Goal: Information Seeking & Learning: Check status

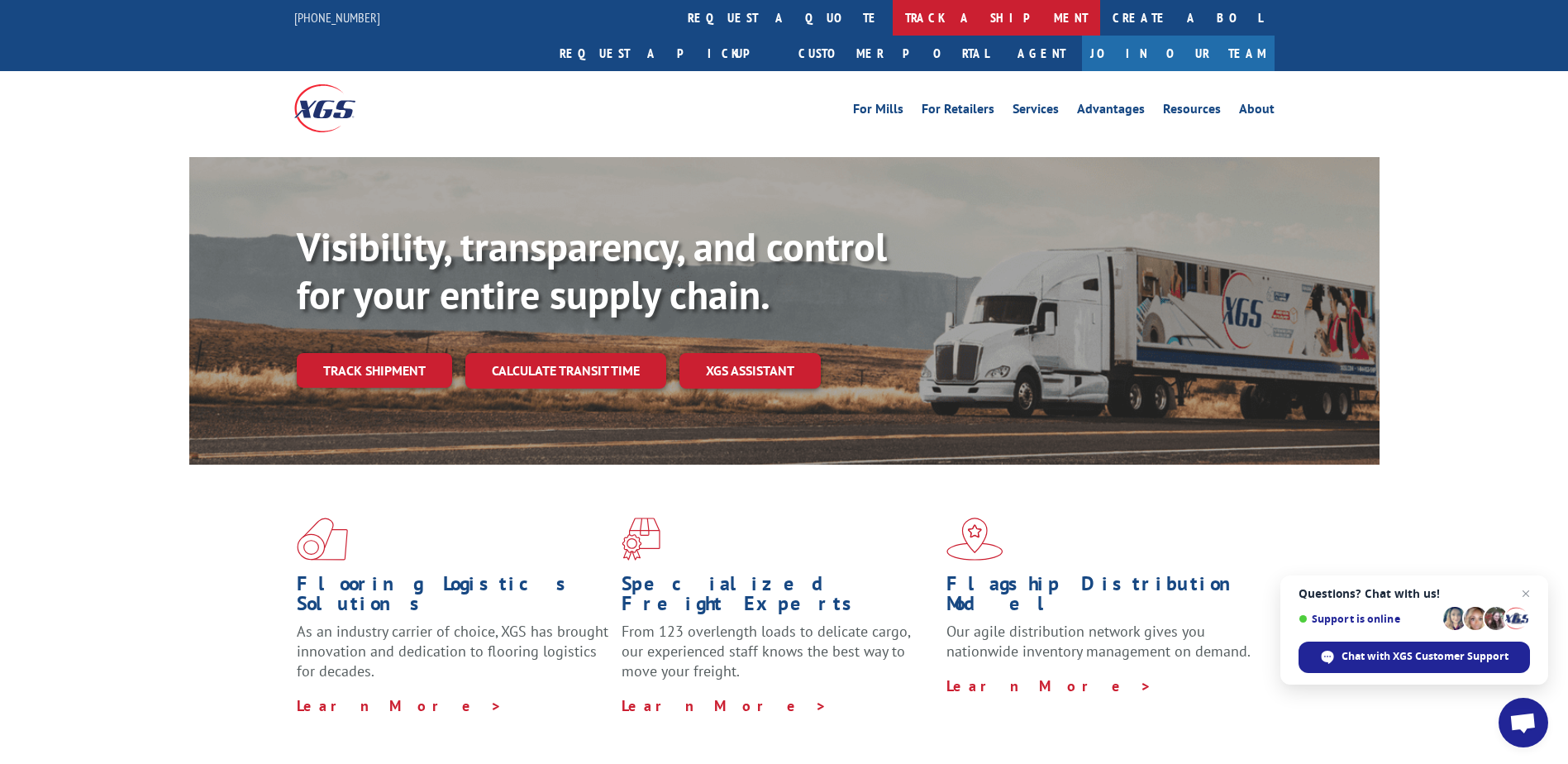
click at [892, 25] on link "track a shipment" at bounding box center [996, 18] width 208 height 35
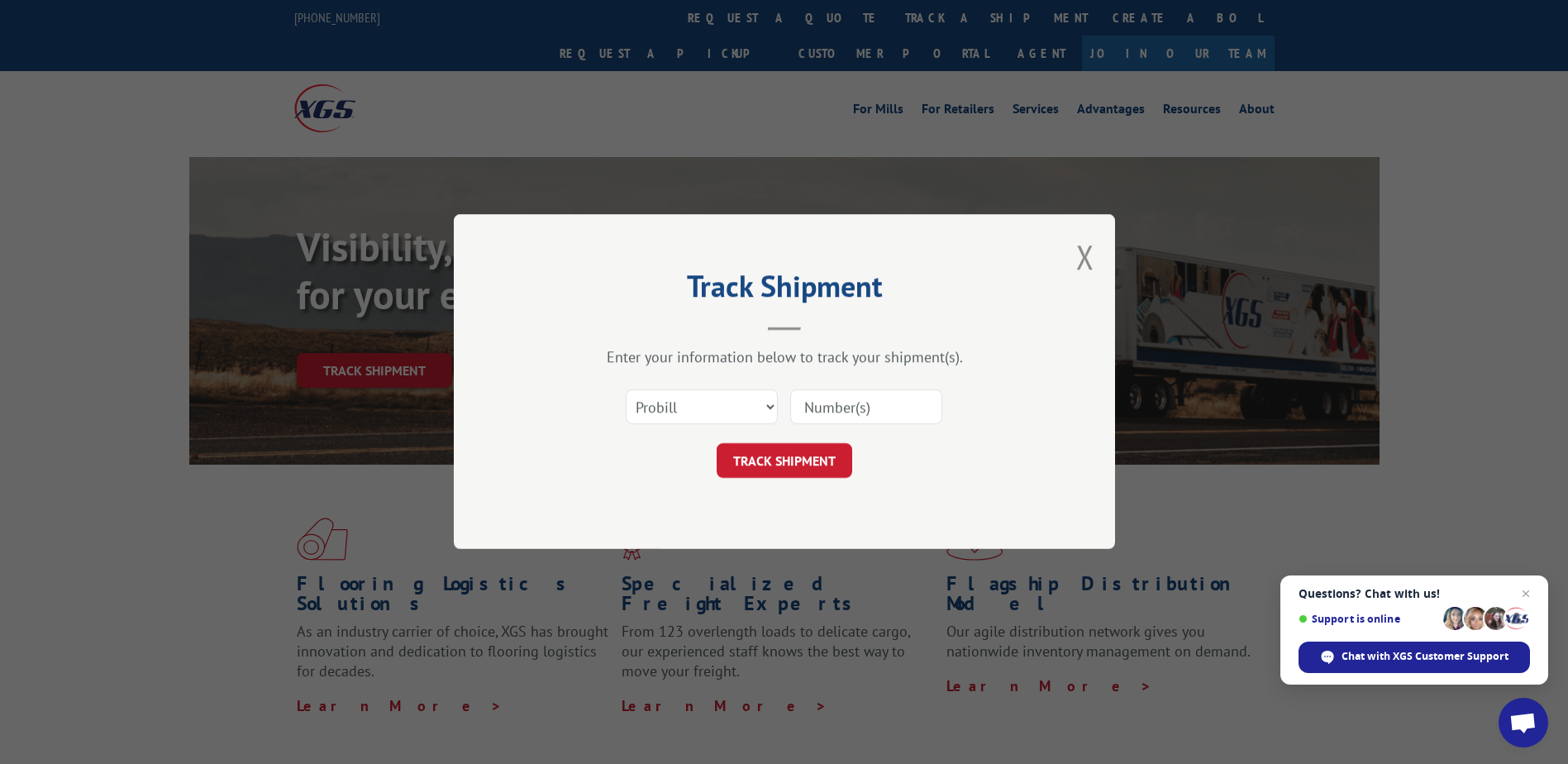
click at [836, 410] on input at bounding box center [866, 407] width 152 height 34
type input "17601430"
click button "TRACK SHIPMENT" at bounding box center [784, 461] width 135 height 34
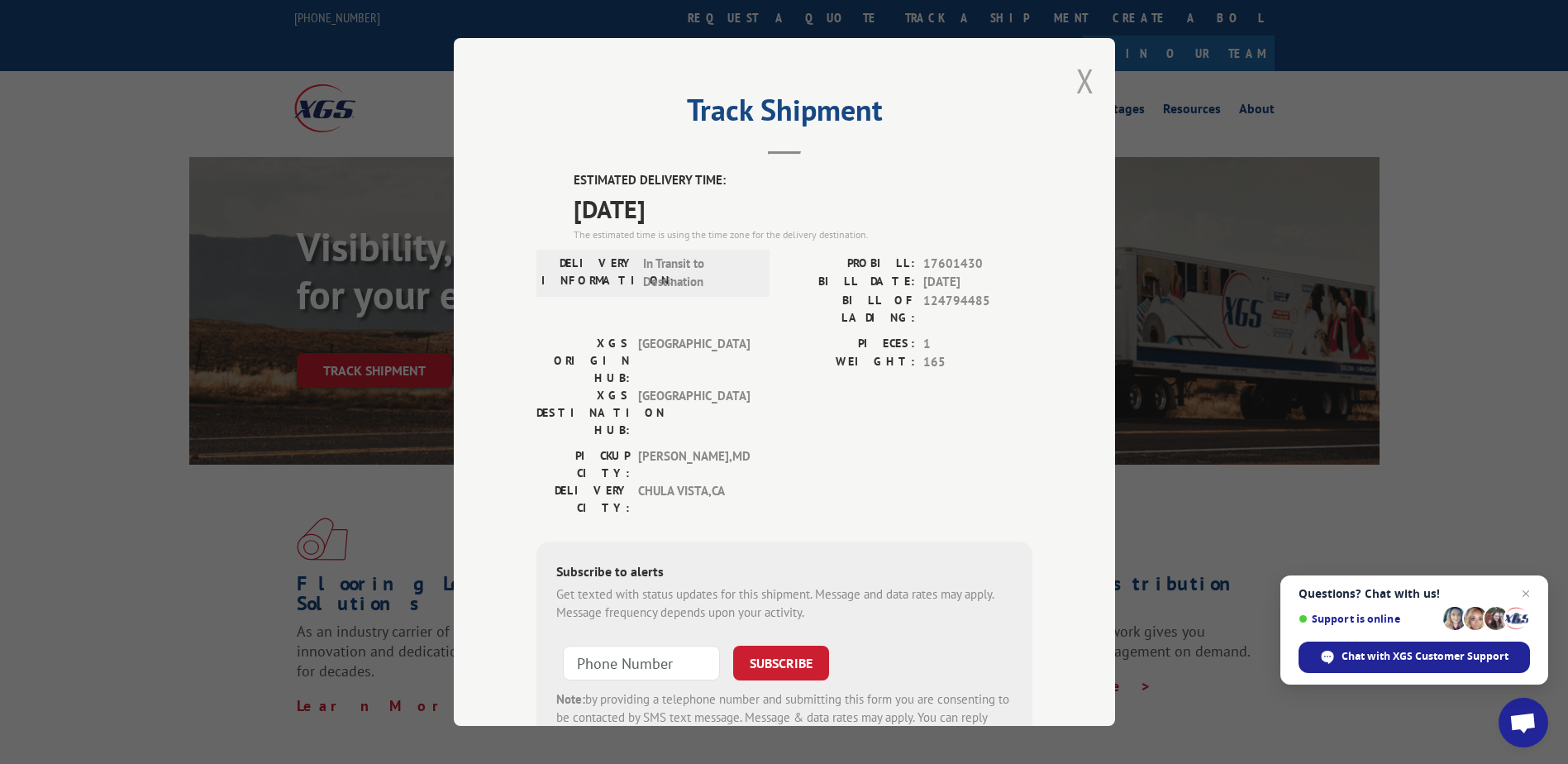
click at [1080, 79] on button "Close modal" at bounding box center [1085, 80] width 19 height 44
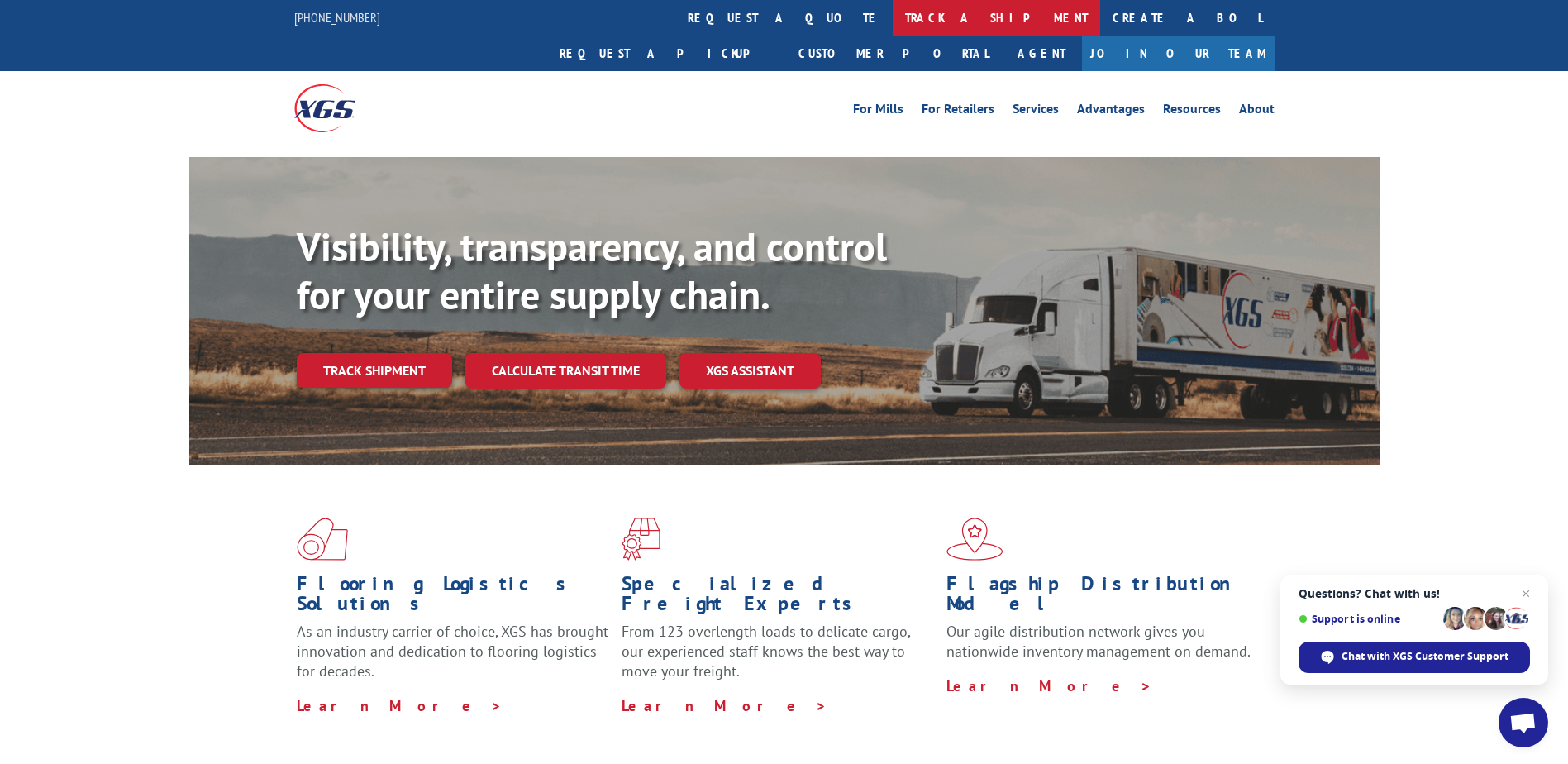
click at [892, 19] on link "track a shipment" at bounding box center [996, 18] width 208 height 35
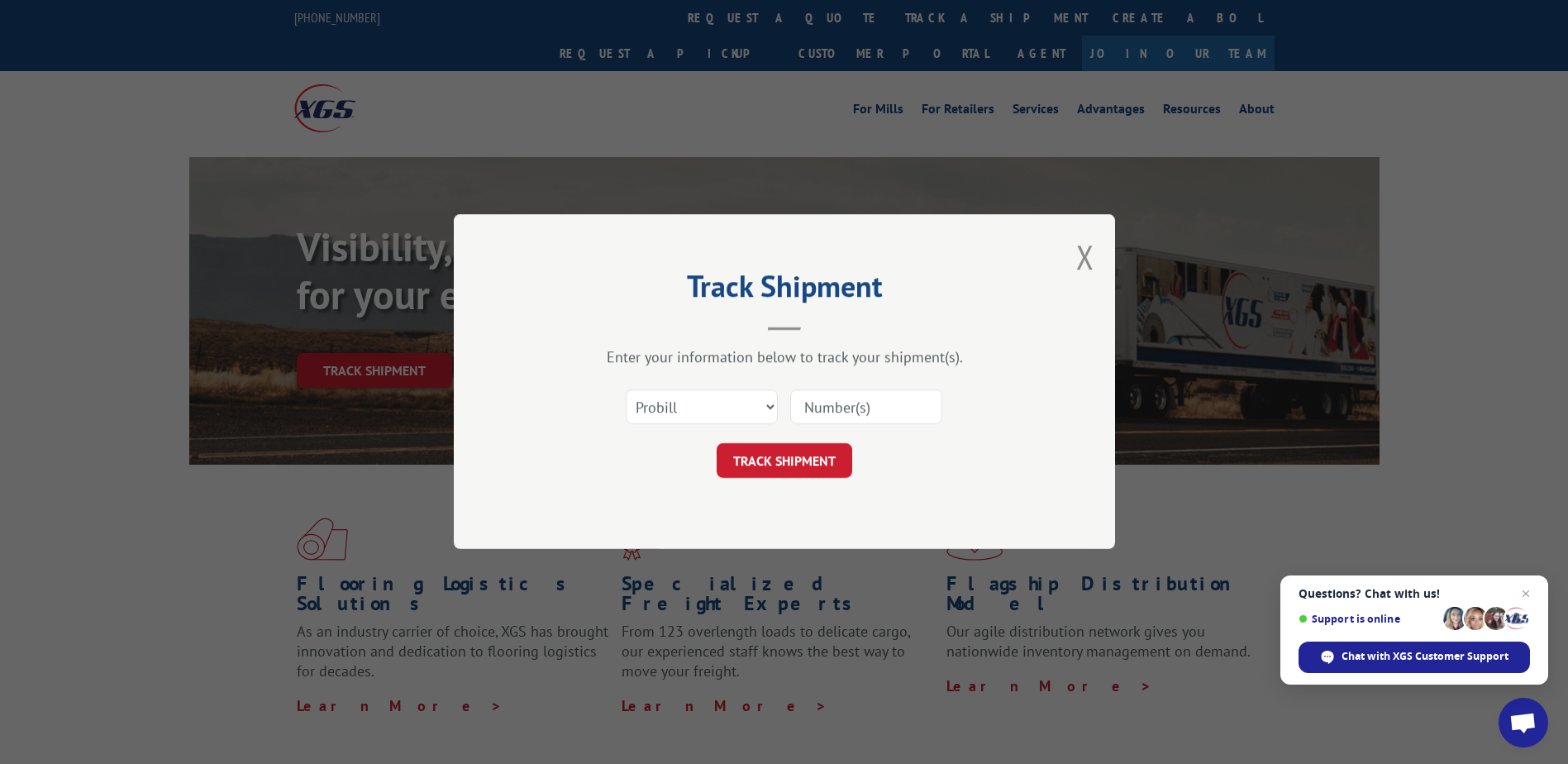
click at [853, 414] on input at bounding box center [866, 407] width 152 height 34
type input "17594424"
click button "TRACK SHIPMENT" at bounding box center [784, 461] width 135 height 34
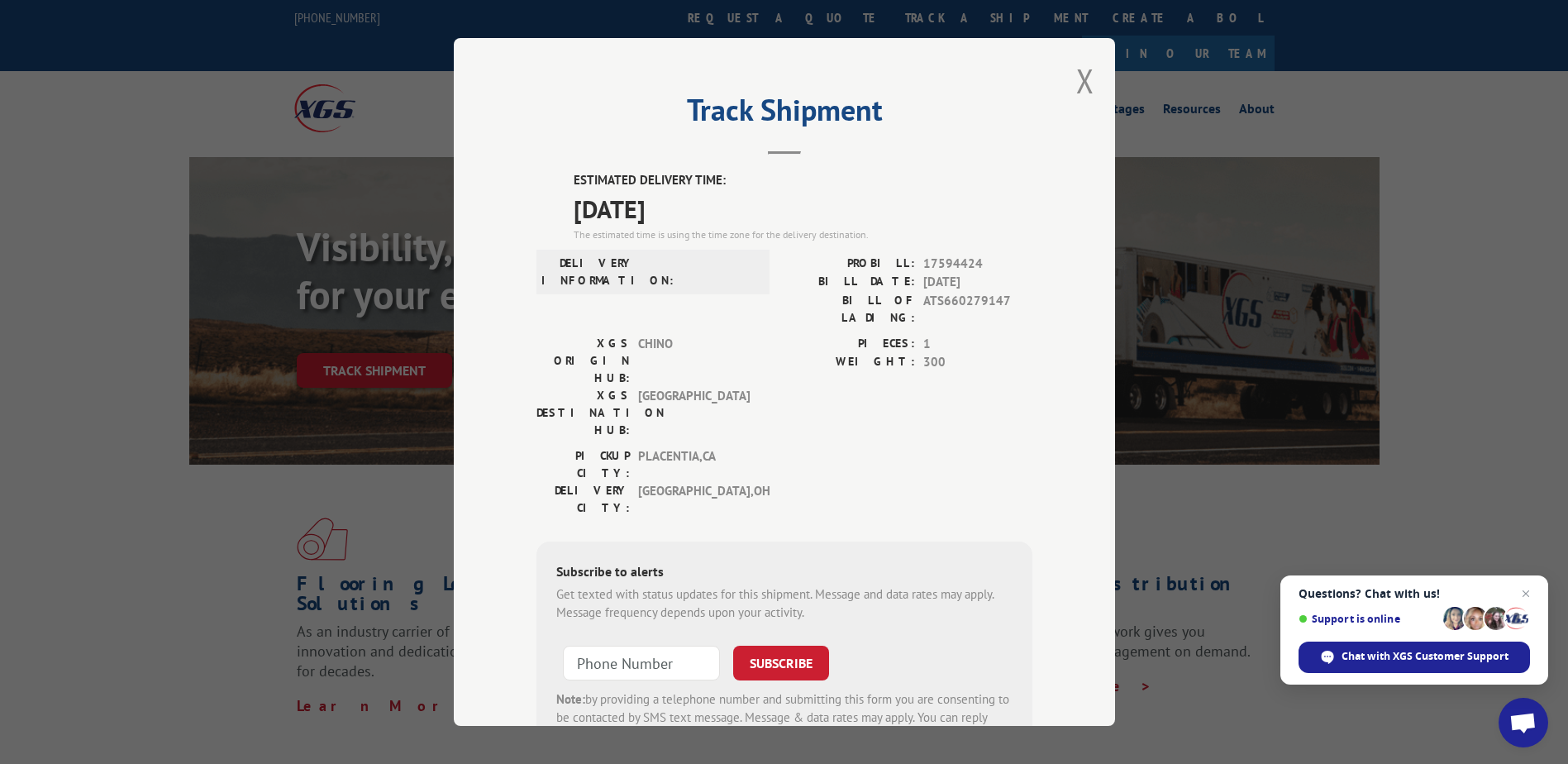
click at [1088, 65] on div "Track Shipment ESTIMATED DELIVERY TIME: [DATE] The estimated time is using the …" at bounding box center [784, 382] width 661 height 688
click at [1079, 86] on button "Close modal" at bounding box center [1085, 80] width 19 height 44
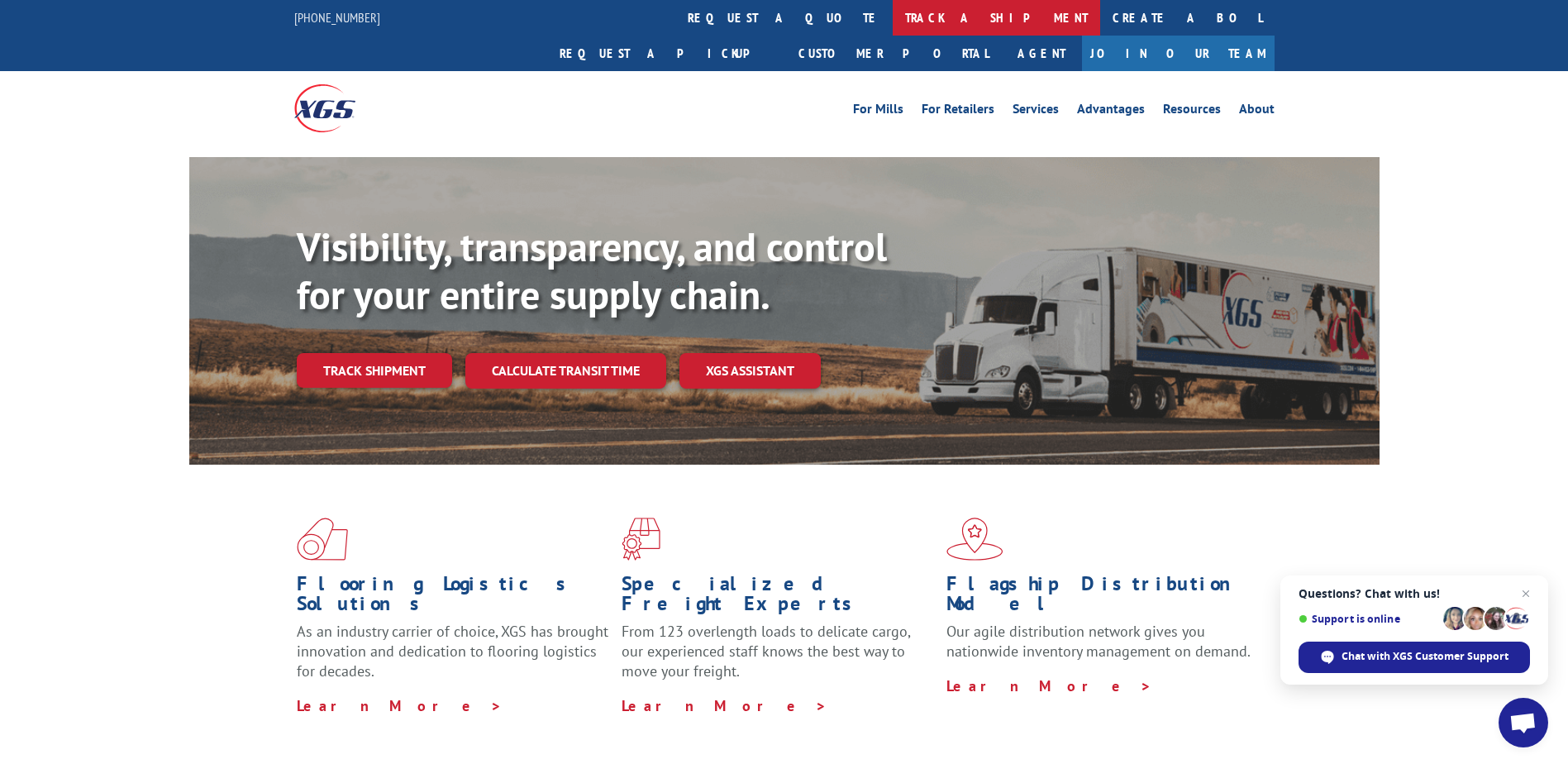
click at [892, 12] on link "track a shipment" at bounding box center [996, 18] width 208 height 35
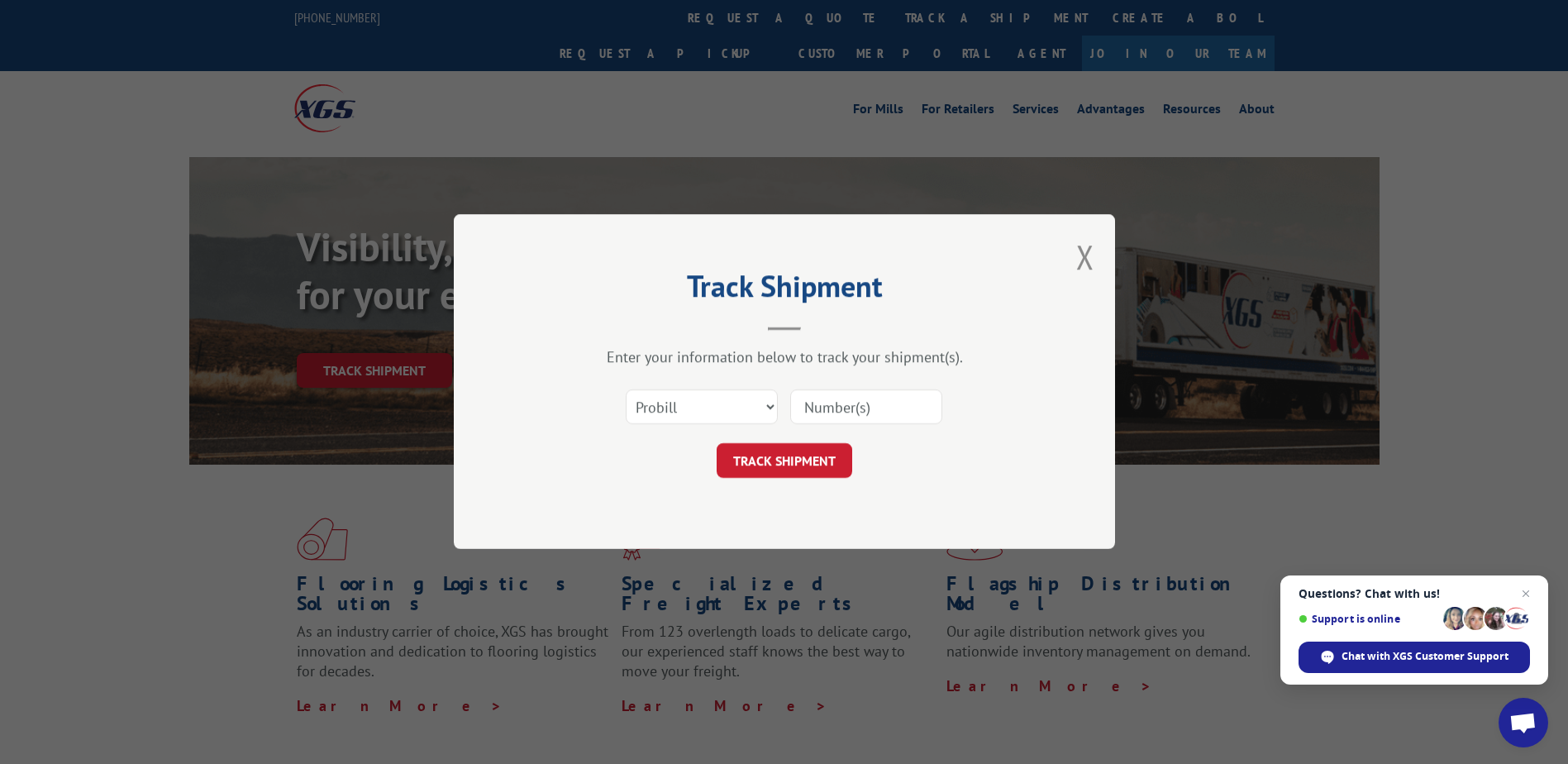
click at [844, 400] on input at bounding box center [866, 407] width 152 height 34
type input "17597686"
click button "TRACK SHIPMENT" at bounding box center [784, 461] width 135 height 34
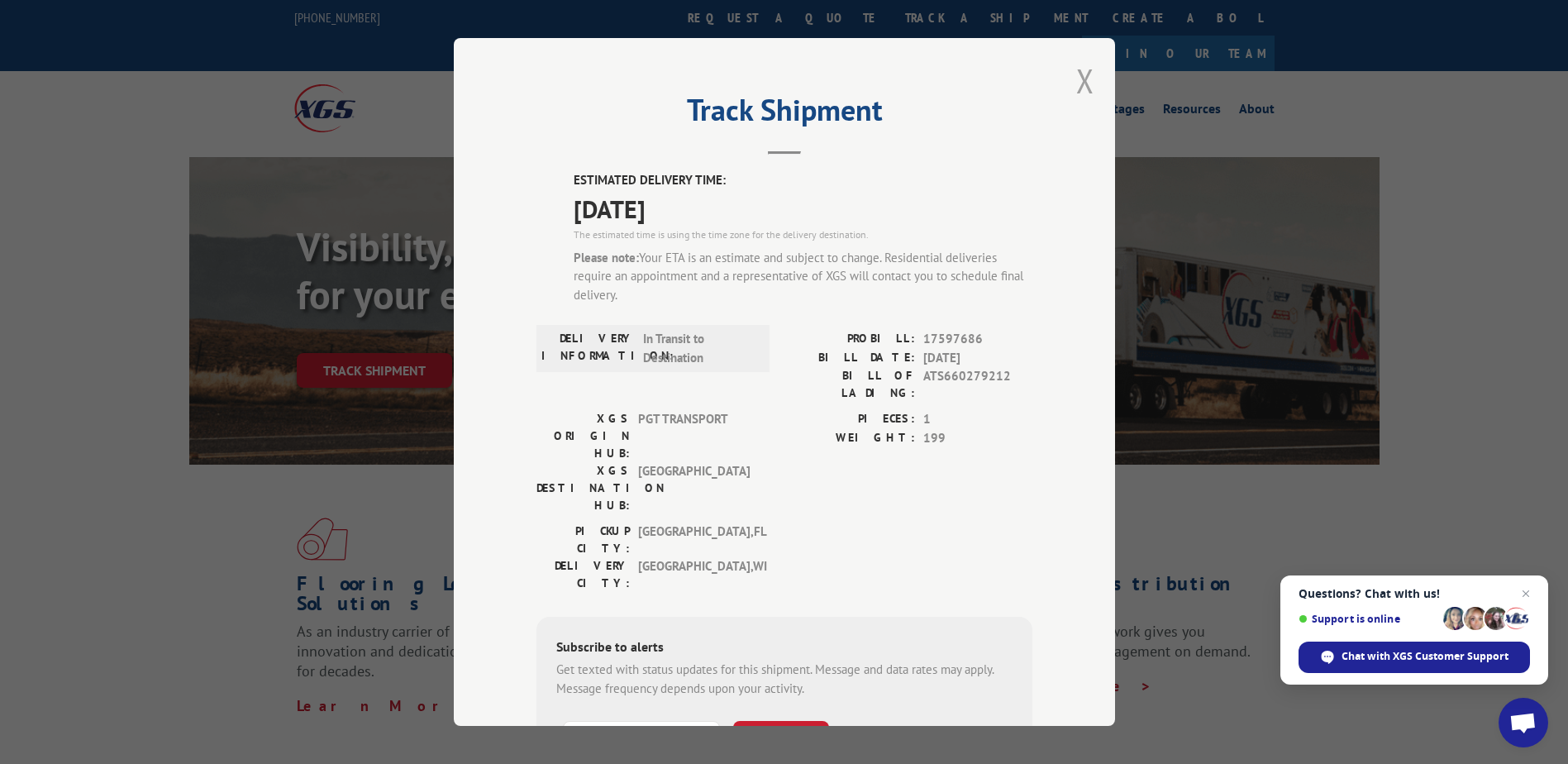
click at [1076, 73] on button "Close modal" at bounding box center [1085, 80] width 19 height 44
